Goal: Task Accomplishment & Management: Use online tool/utility

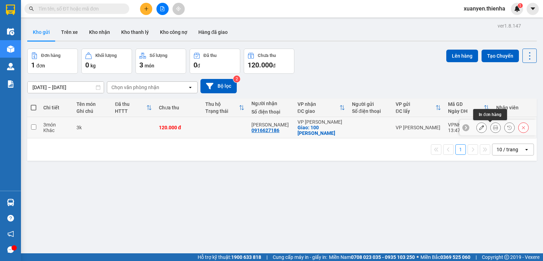
click at [493, 128] on icon at bounding box center [495, 127] width 5 height 5
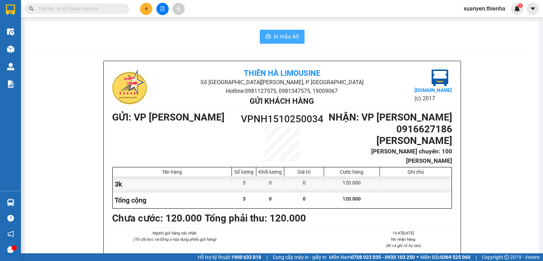
click at [291, 35] on span "In mẫu A5" at bounding box center [286, 36] width 25 height 9
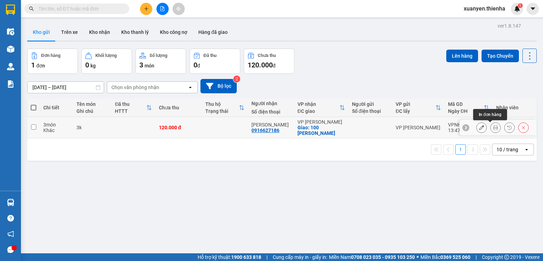
click at [493, 127] on icon at bounding box center [495, 127] width 5 height 5
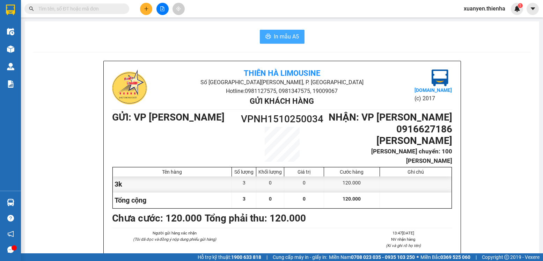
click at [281, 36] on span "In mẫu A5" at bounding box center [286, 36] width 25 height 9
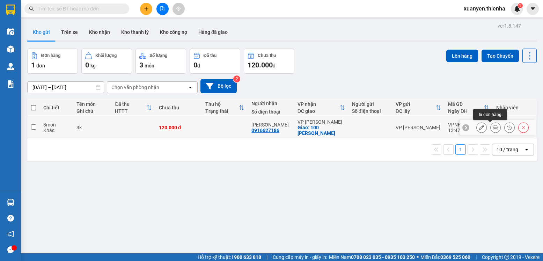
click at [493, 126] on icon at bounding box center [495, 127] width 5 height 5
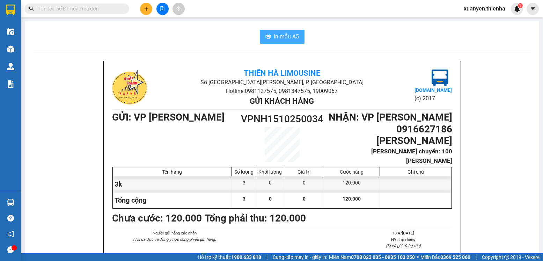
click at [281, 37] on span "In mẫu A5" at bounding box center [286, 36] width 25 height 9
